Goal: Find specific page/section: Find specific page/section

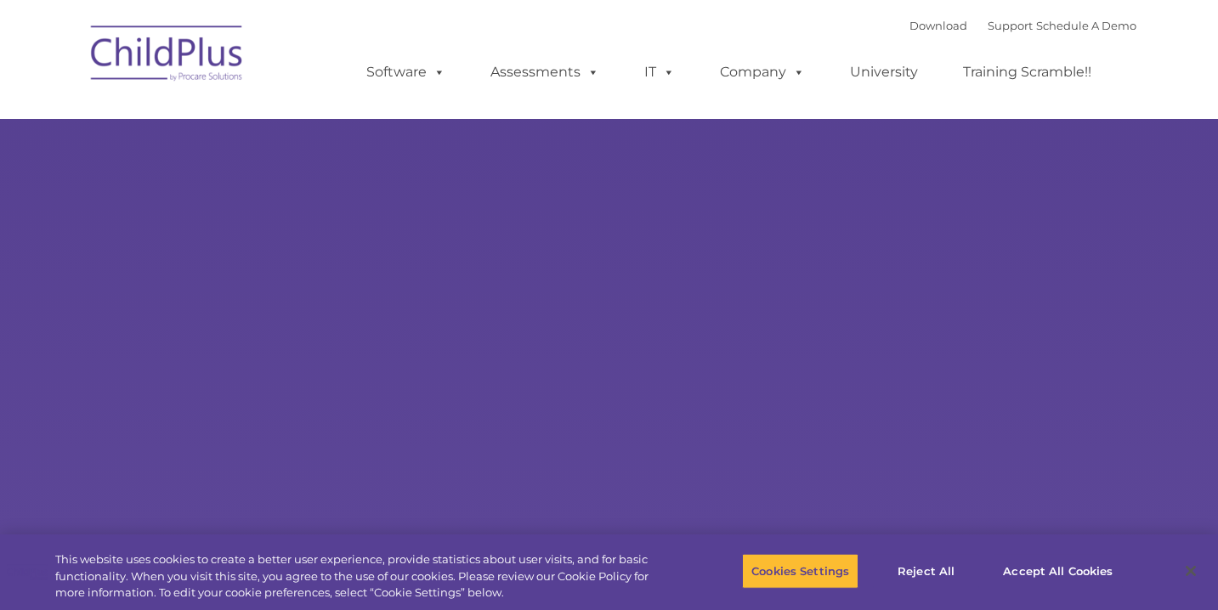
select select "MEDIUM"
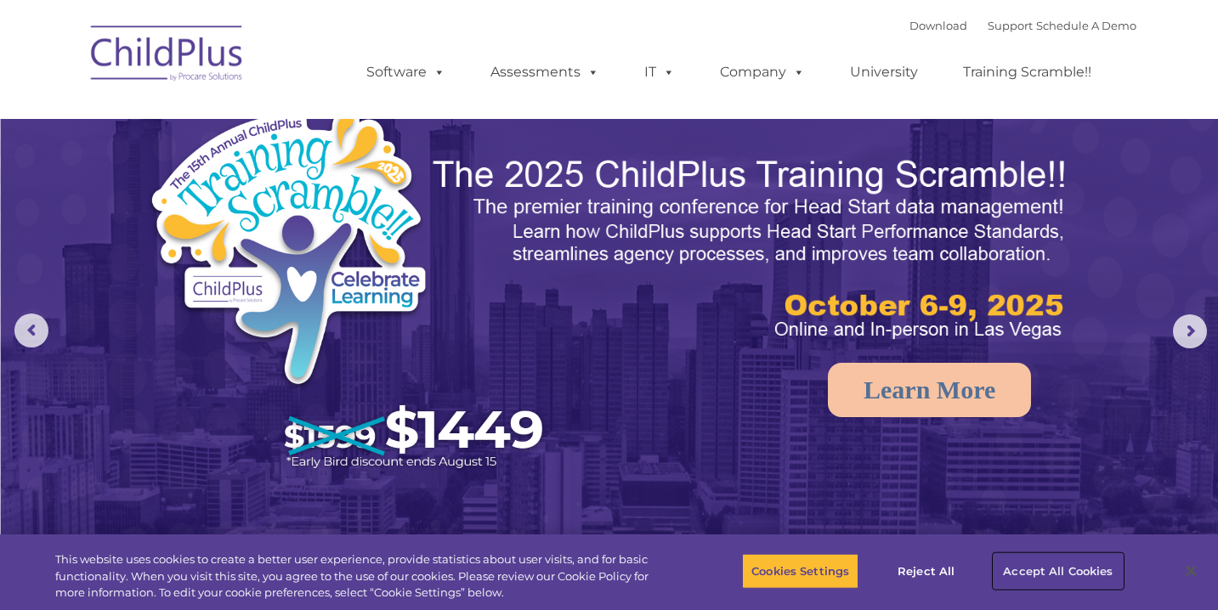
click at [1041, 575] on button "Accept All Cookies" at bounding box center [1057, 571] width 128 height 36
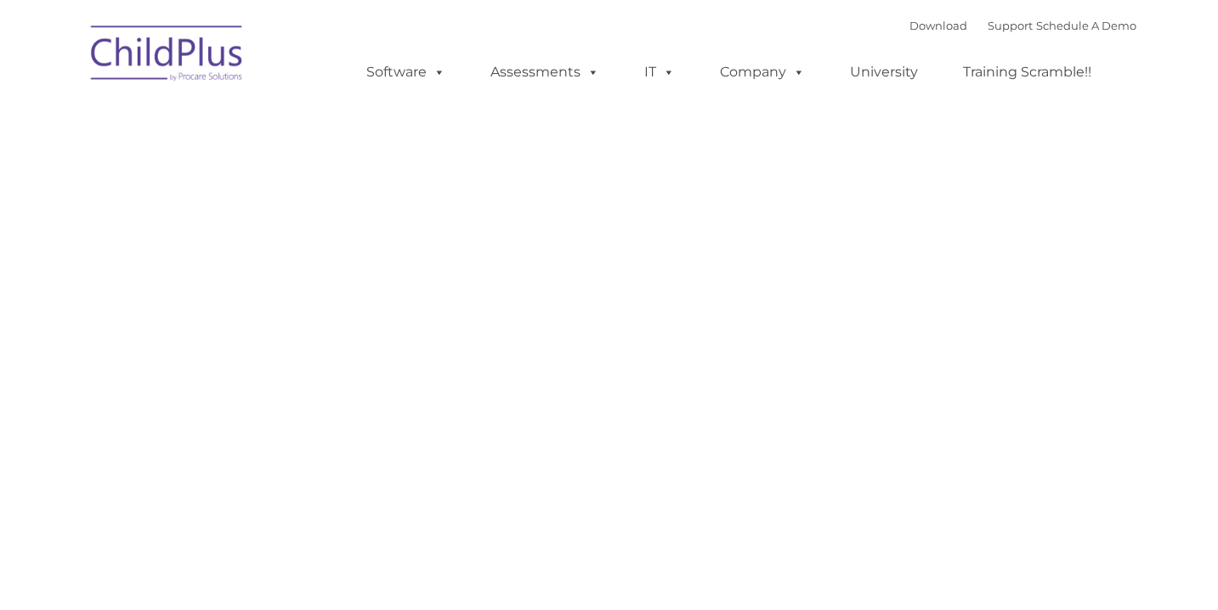
type input ""
